Goal: Task Accomplishment & Management: Manage account settings

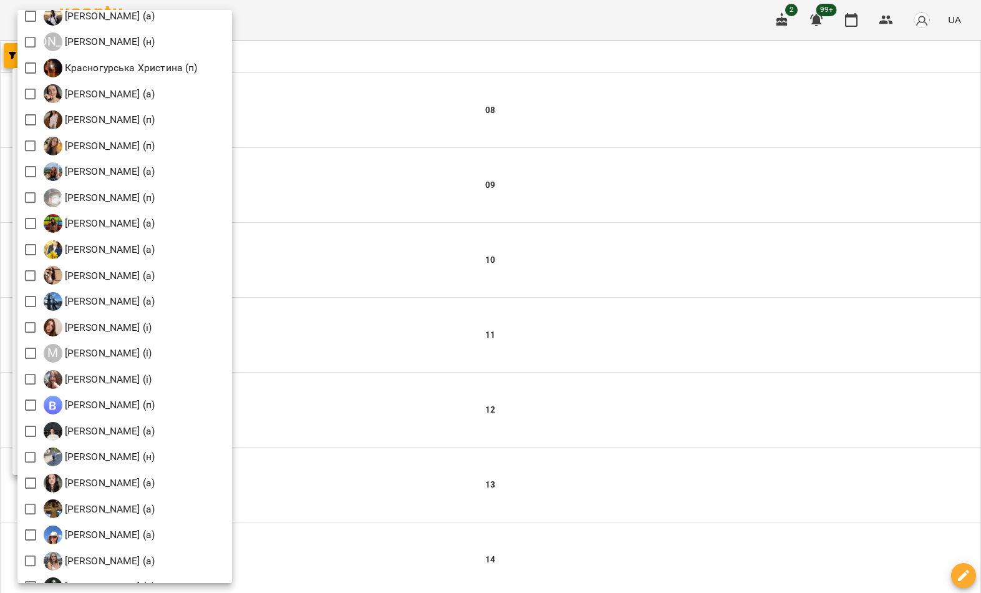
scroll to position [1062, 0]
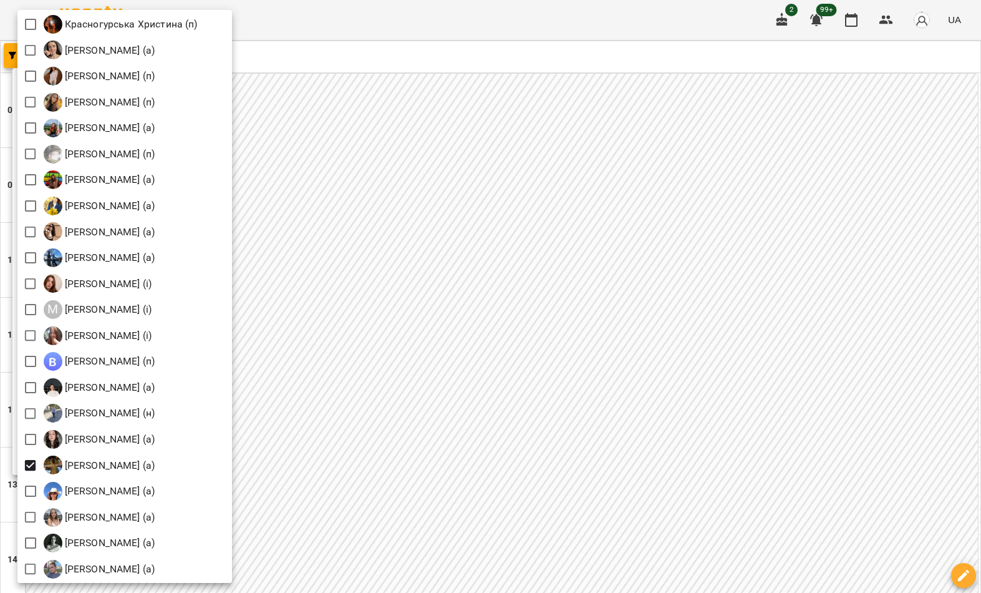
click at [625, 276] on div at bounding box center [490, 296] width 981 height 593
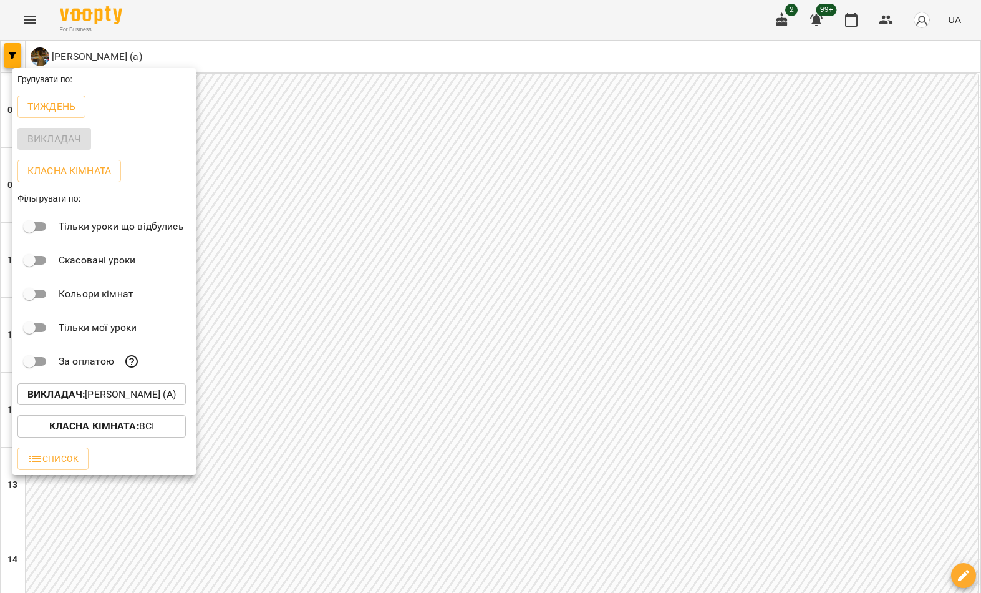
click at [551, 528] on div at bounding box center [490, 296] width 981 height 593
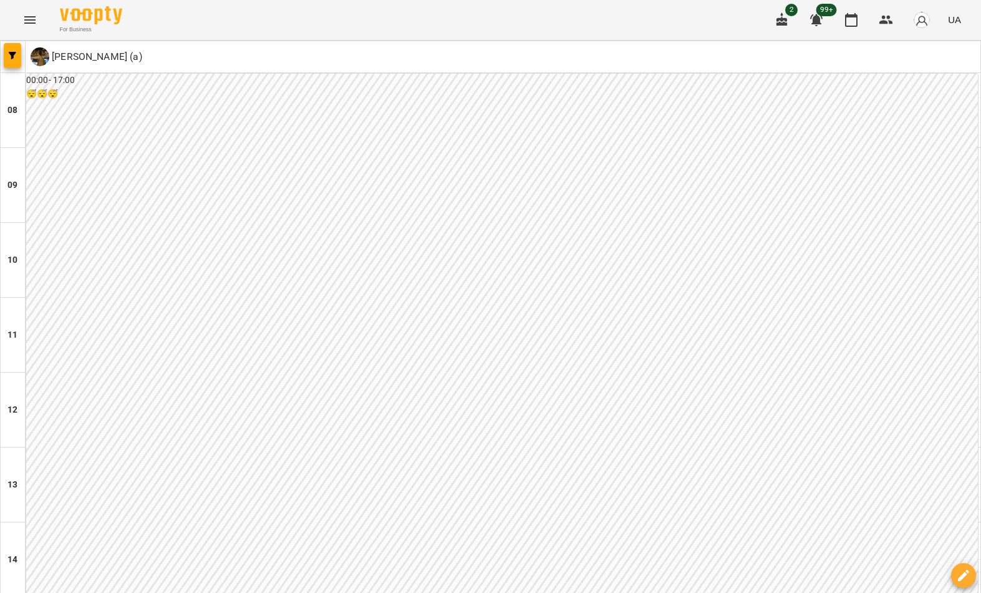
click at [536, 508] on div "00:00 - 17:00 😴😴😴" at bounding box center [502, 410] width 952 height 672
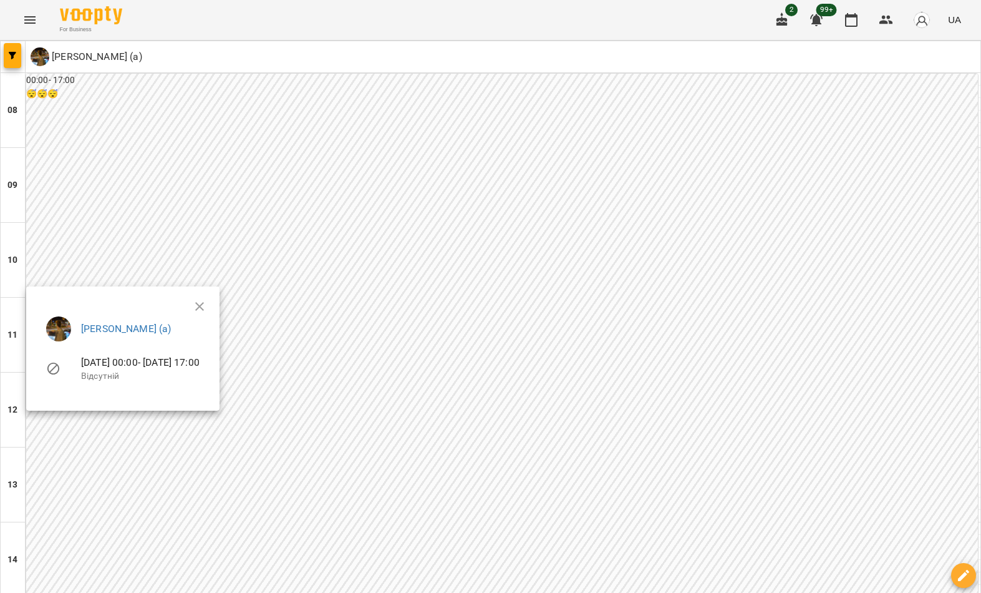
click at [553, 528] on div at bounding box center [490, 296] width 981 height 593
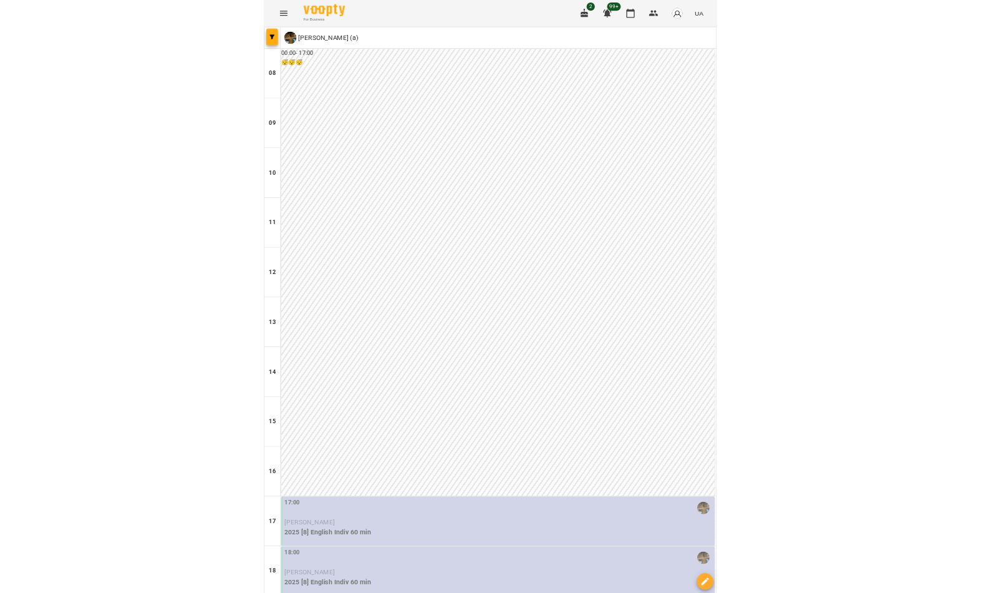
scroll to position [386, 0]
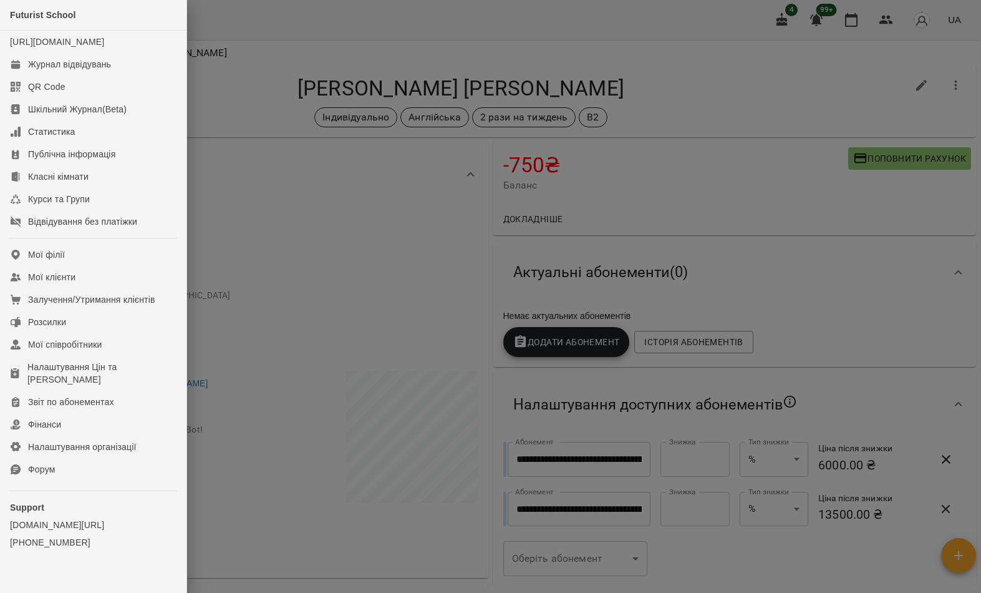
scroll to position [1209, 0]
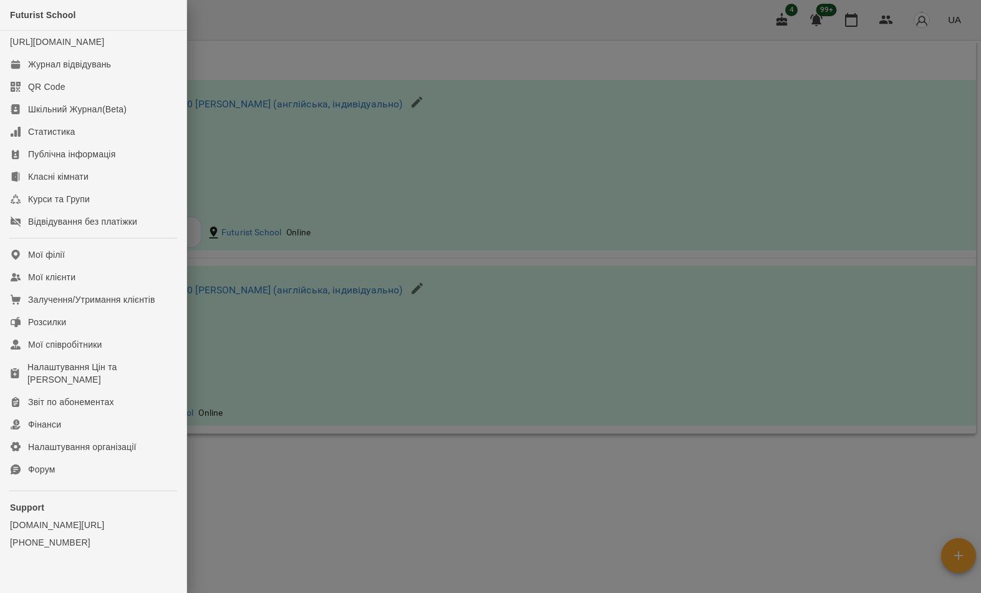
click at [129, 288] on link "Мої клієнти" at bounding box center [93, 277] width 187 height 22
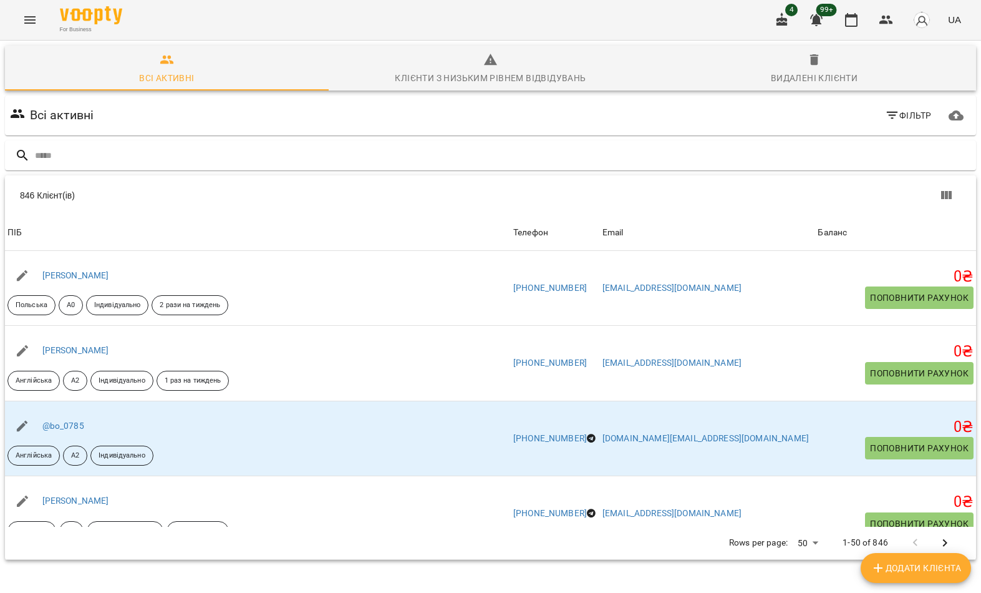
click at [554, 147] on input "text" at bounding box center [503, 155] width 936 height 21
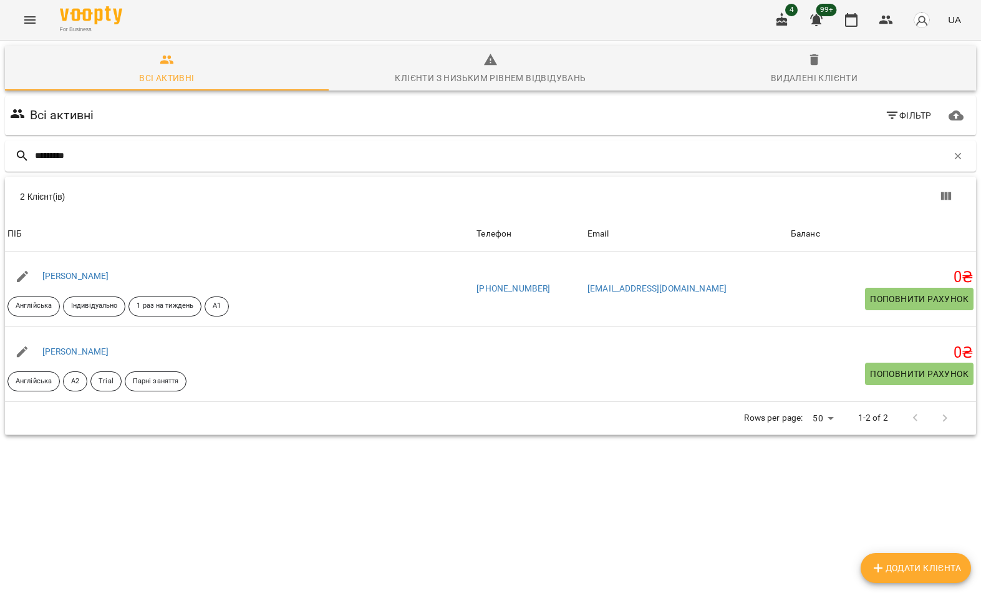
type input "*********"
click at [142, 201] on div "2 Клієнт(ів)" at bounding box center [259, 196] width 478 height 12
click at [87, 353] on link "[PERSON_NAME]" at bounding box center [75, 351] width 67 height 10
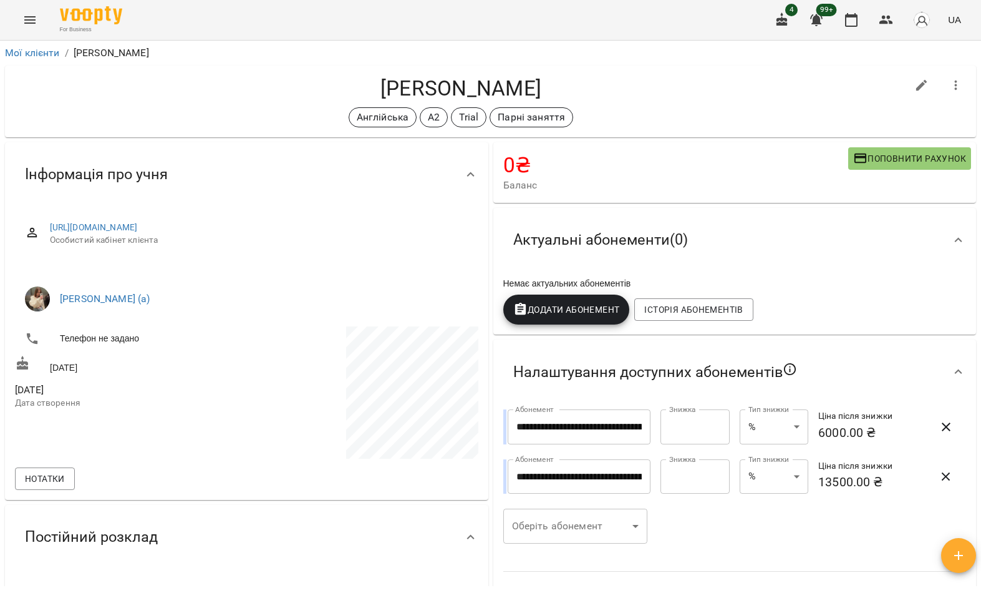
click at [953, 89] on icon "button" at bounding box center [956, 85] width 15 height 15
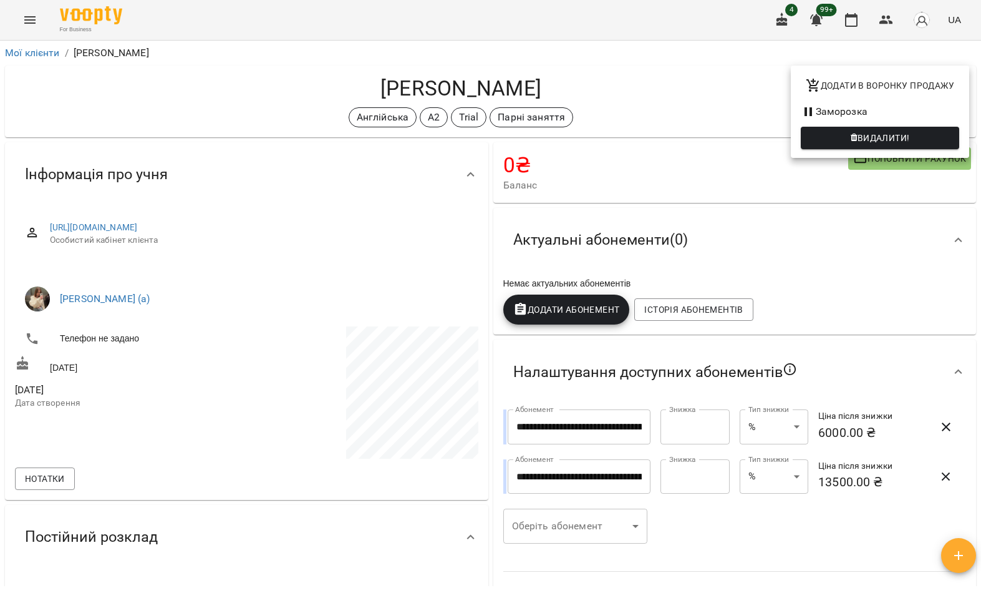
click at [654, 117] on div at bounding box center [490, 296] width 981 height 593
